Goal: Task Accomplishment & Management: Use online tool/utility

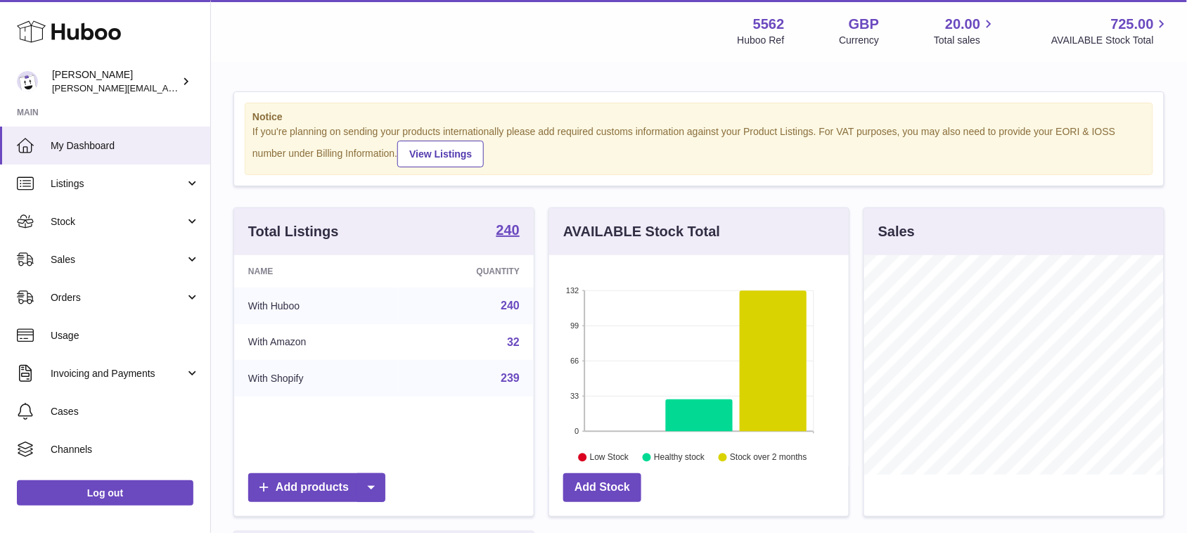
scroll to position [219, 299]
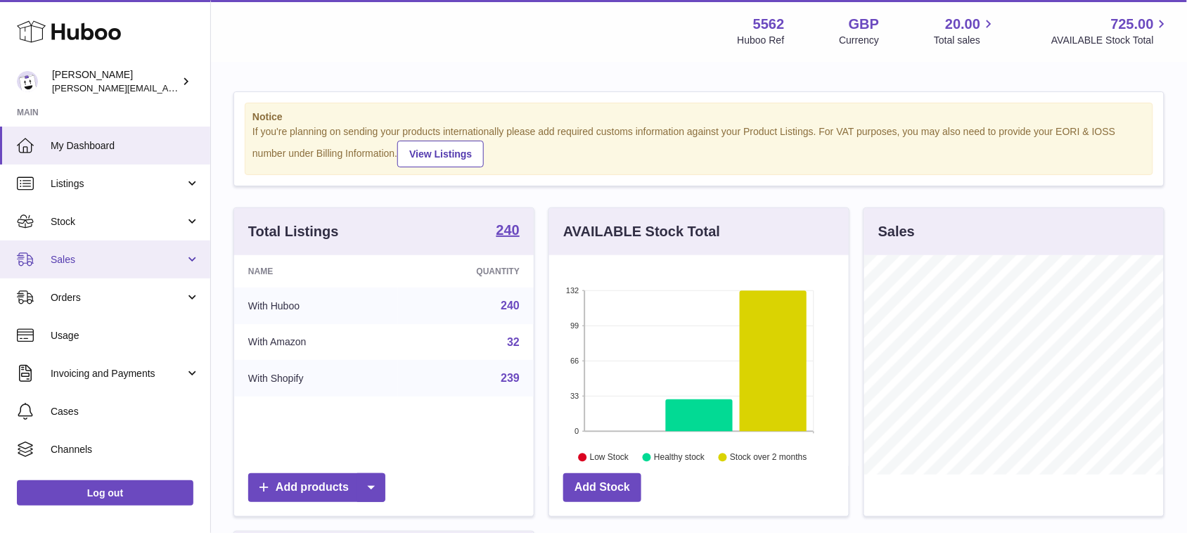
click at [110, 260] on span "Sales" at bounding box center [118, 259] width 134 height 13
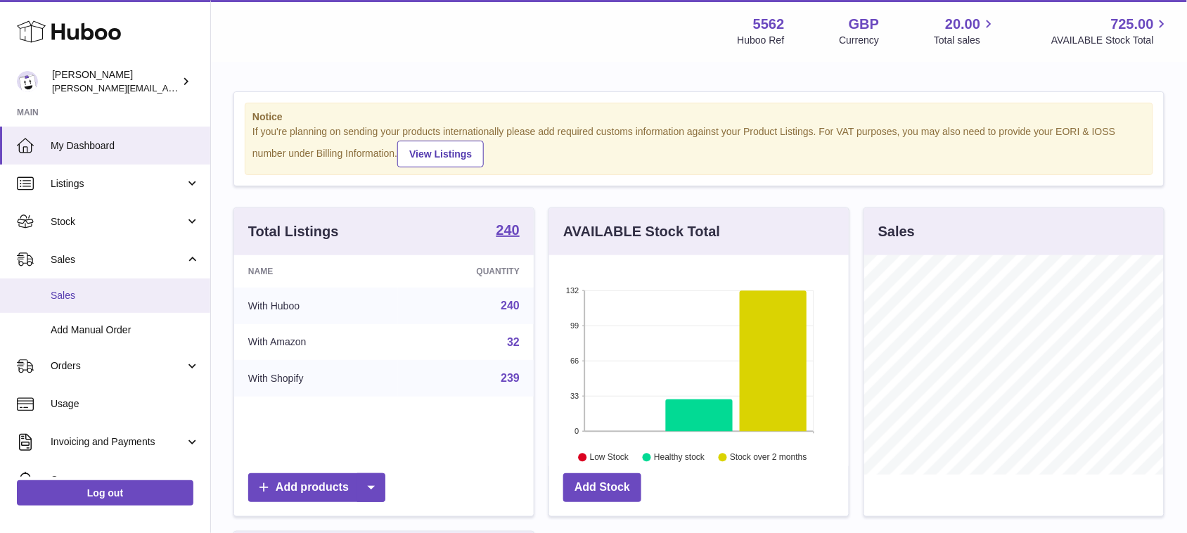
click at [104, 307] on link "Sales" at bounding box center [105, 295] width 210 height 34
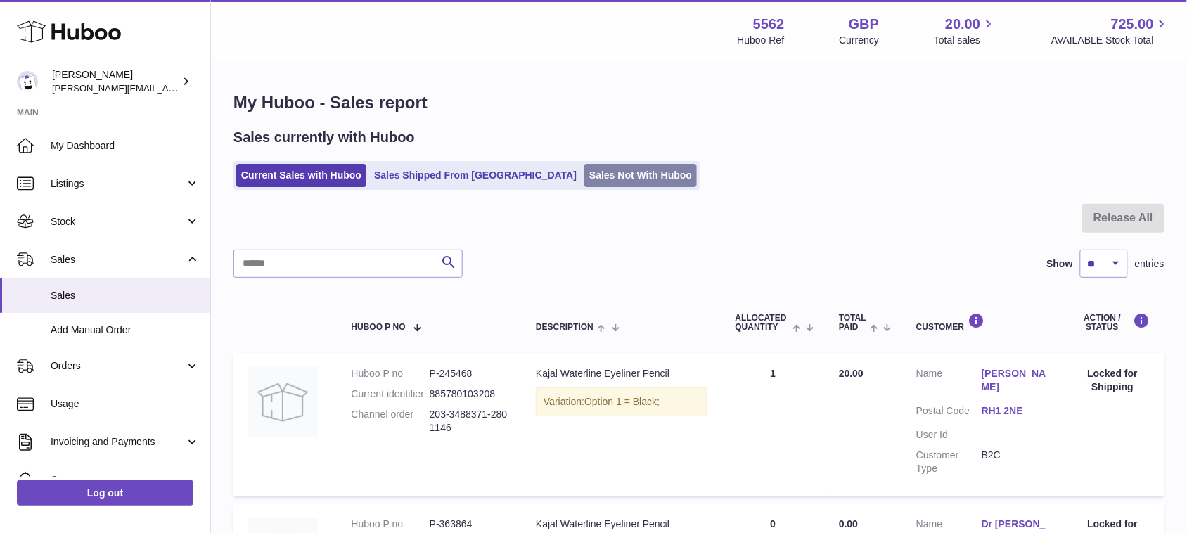
click at [584, 183] on link "Sales Not With Huboo" at bounding box center [640, 175] width 112 height 23
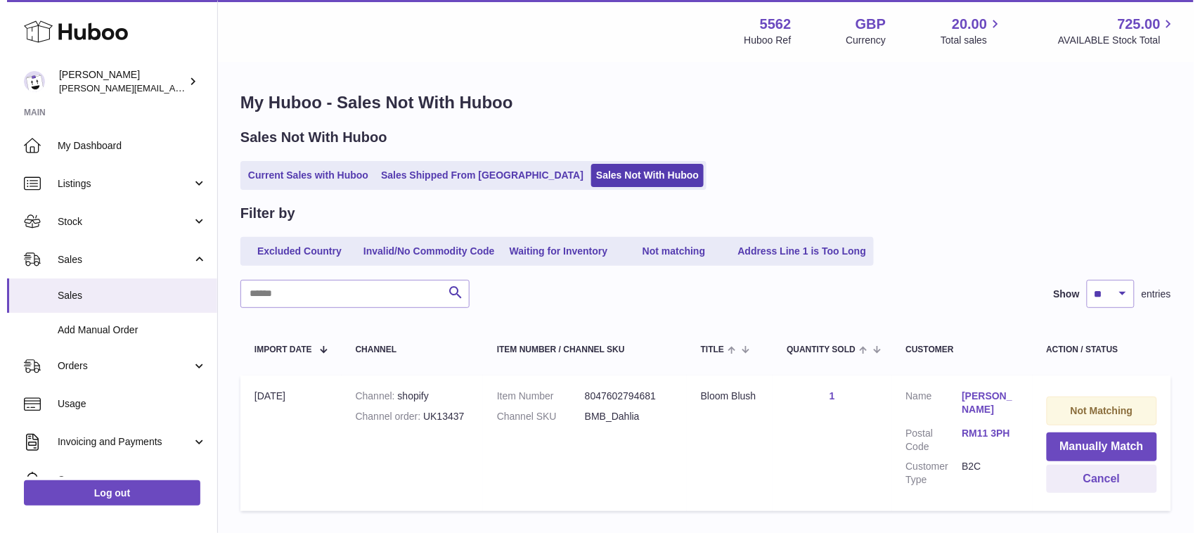
scroll to position [92, 0]
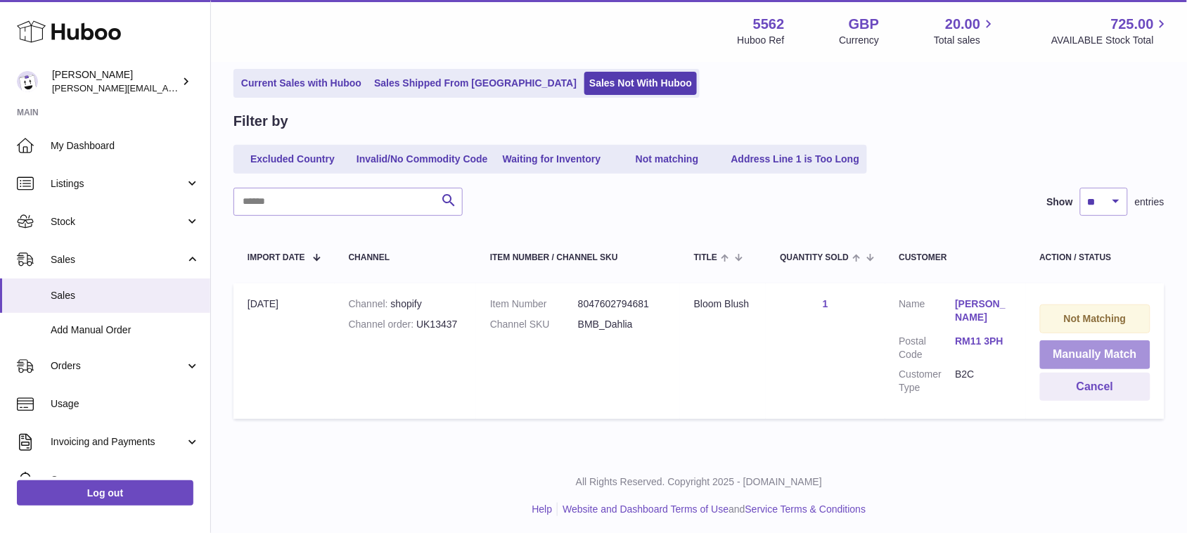
click at [1046, 355] on button "Manually Match" at bounding box center [1095, 354] width 110 height 29
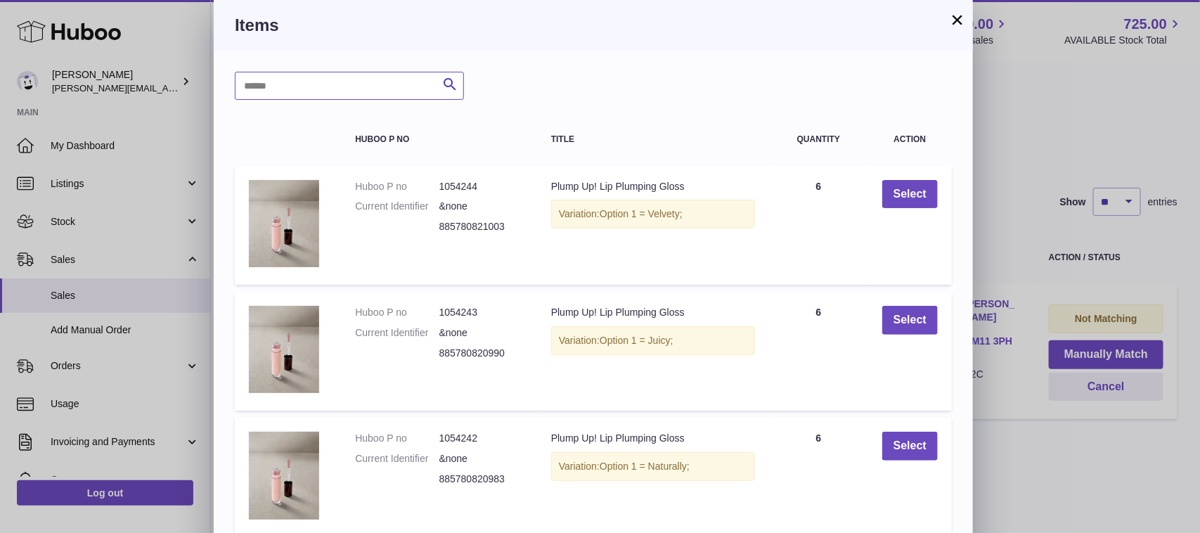
click at [366, 88] on input "text" at bounding box center [349, 86] width 229 height 28
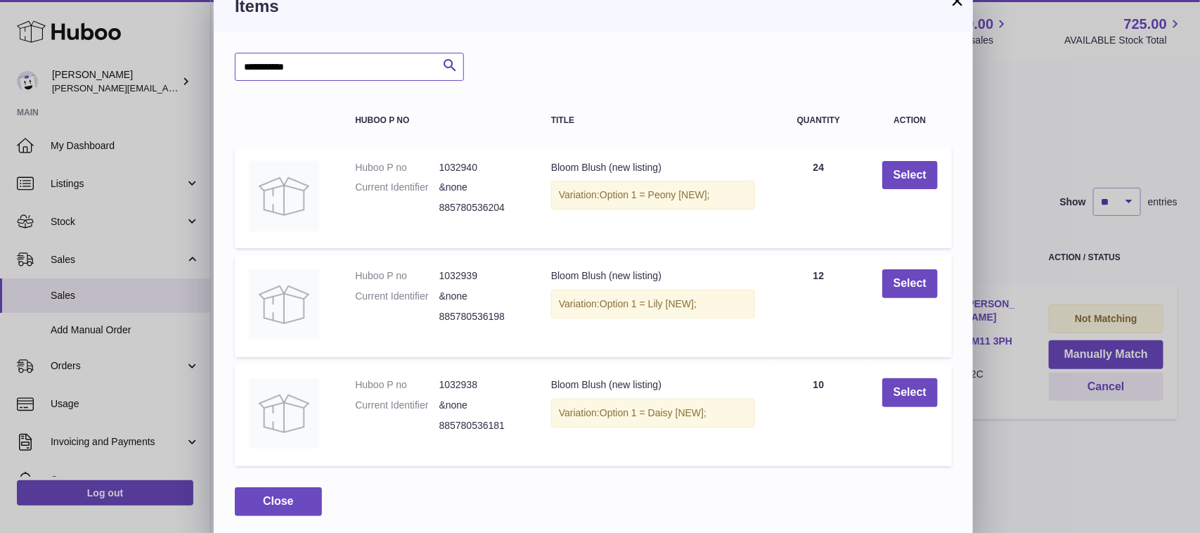
scroll to position [25, 0]
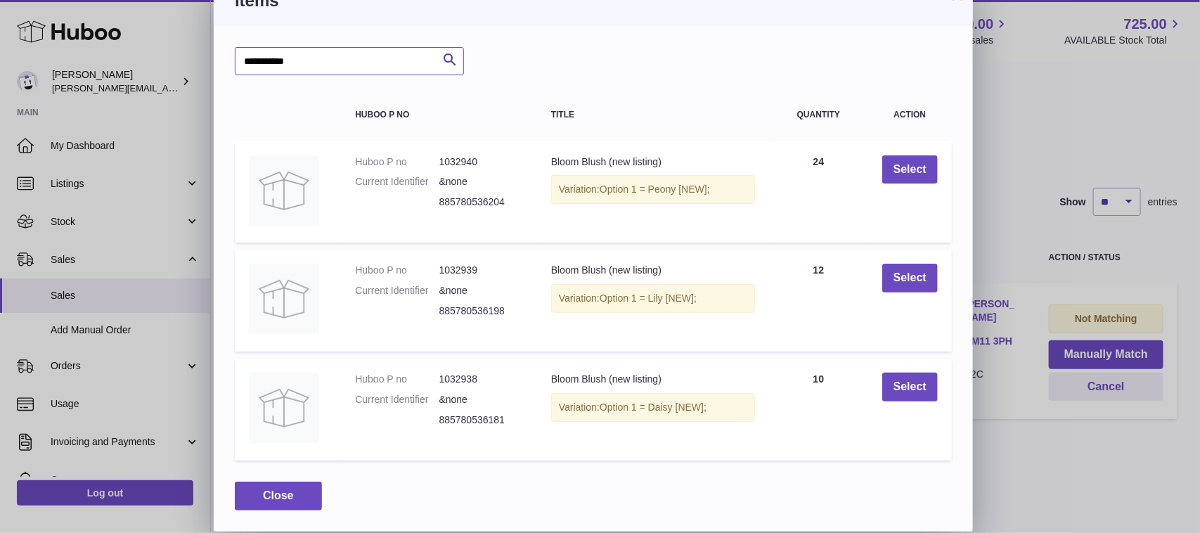
drag, startPoint x: 314, startPoint y: 57, endPoint x: 169, endPoint y: 58, distance: 144.8
click at [169, 58] on div "**********" at bounding box center [600, 253] width 1200 height 556
type input "**********"
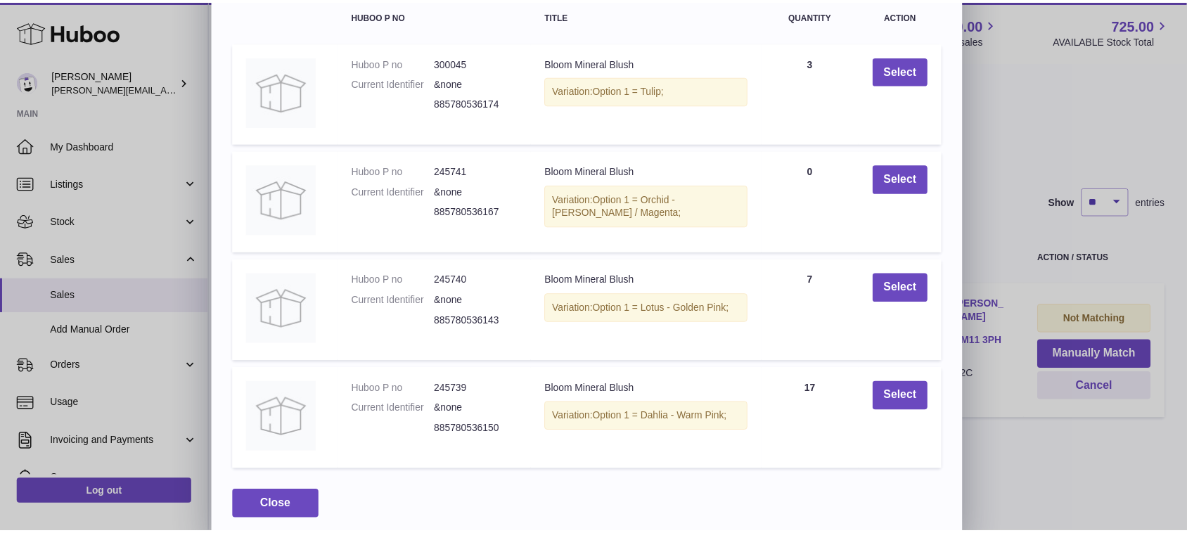
scroll to position [134, 0]
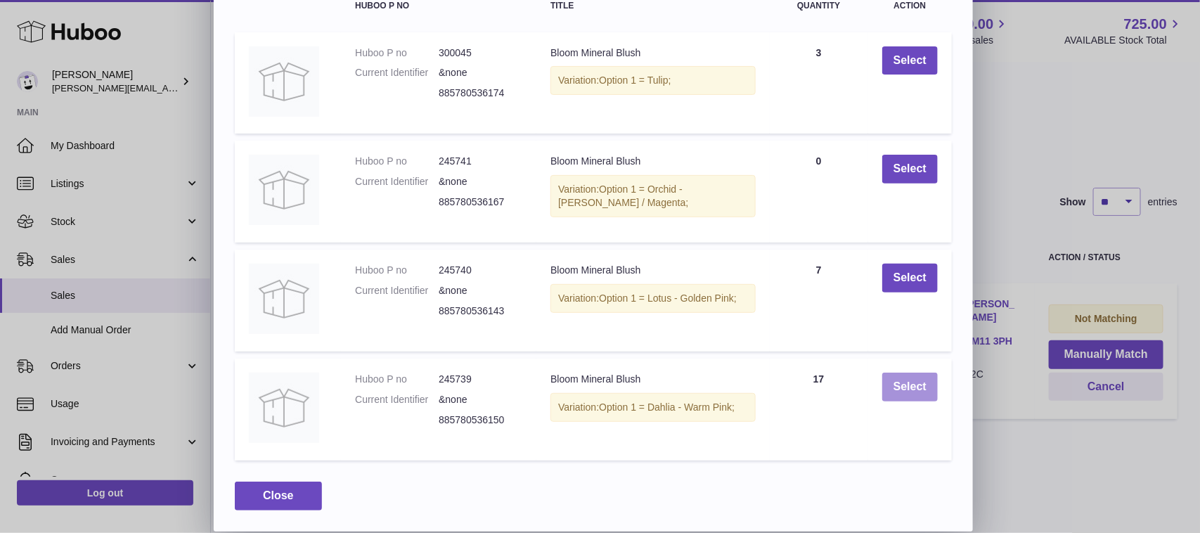
click at [897, 394] on button "Select" at bounding box center [910, 387] width 56 height 29
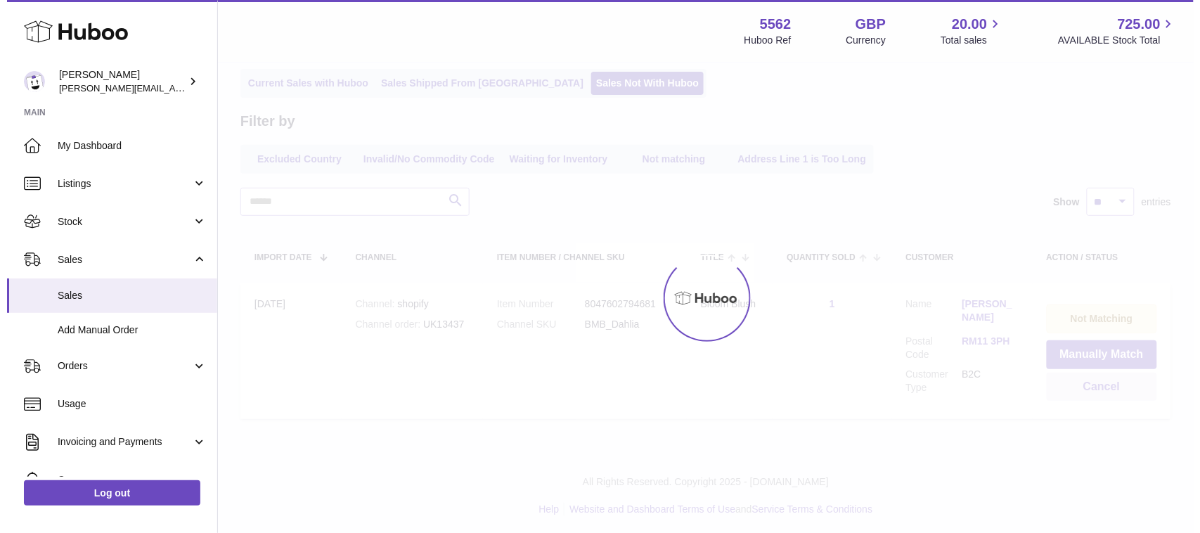
scroll to position [0, 0]
